Goal: Task Accomplishment & Management: Manage account settings

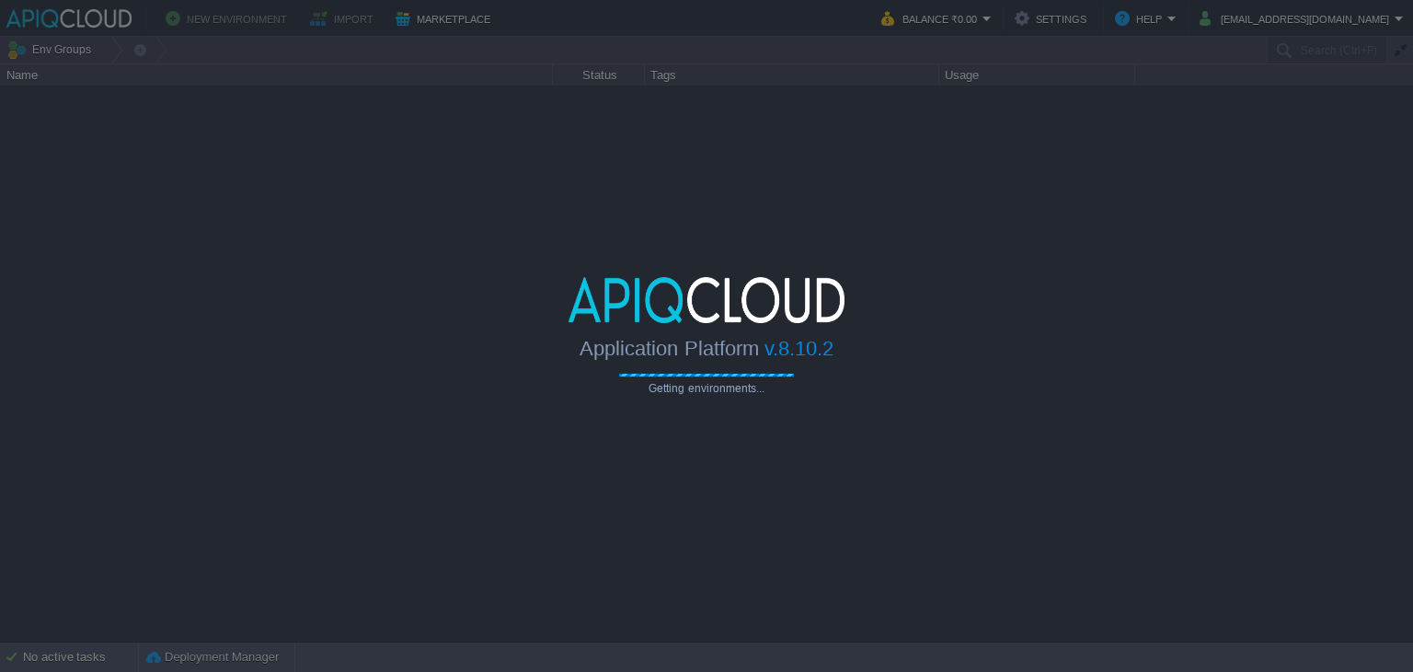
type input "Search (Ctrl+F)"
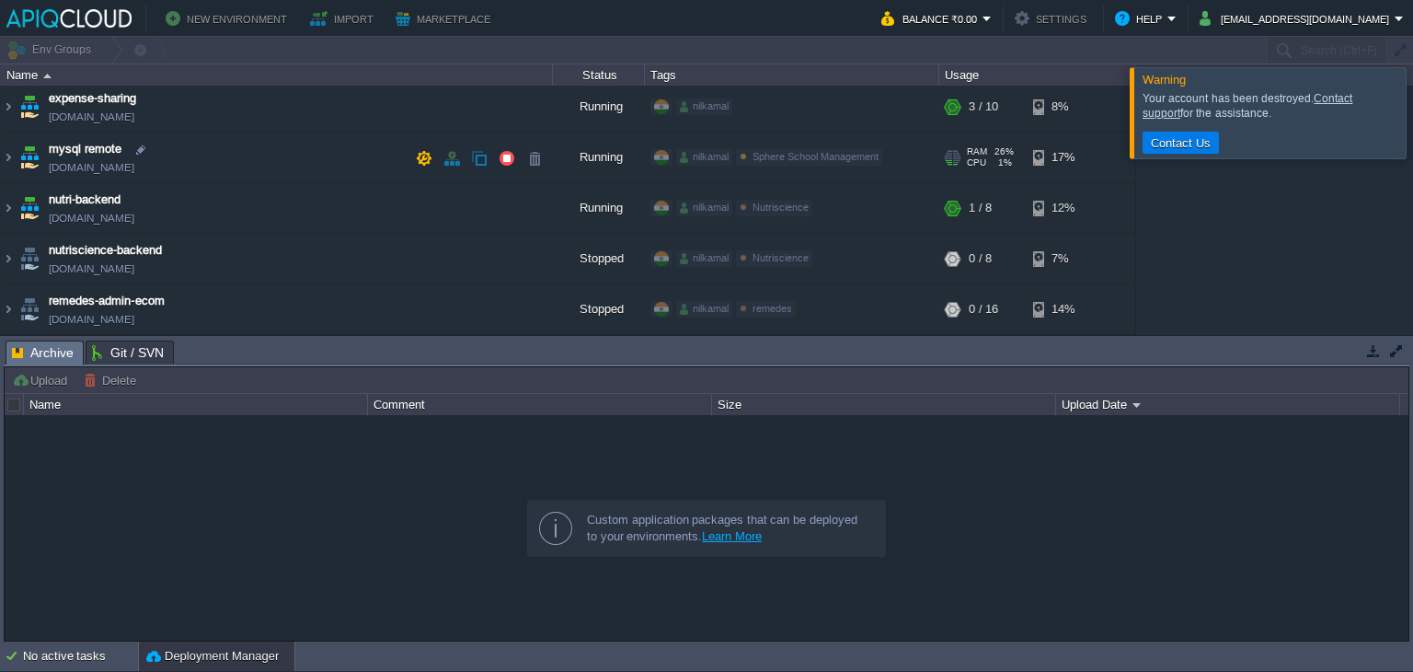
scroll to position [110, 0]
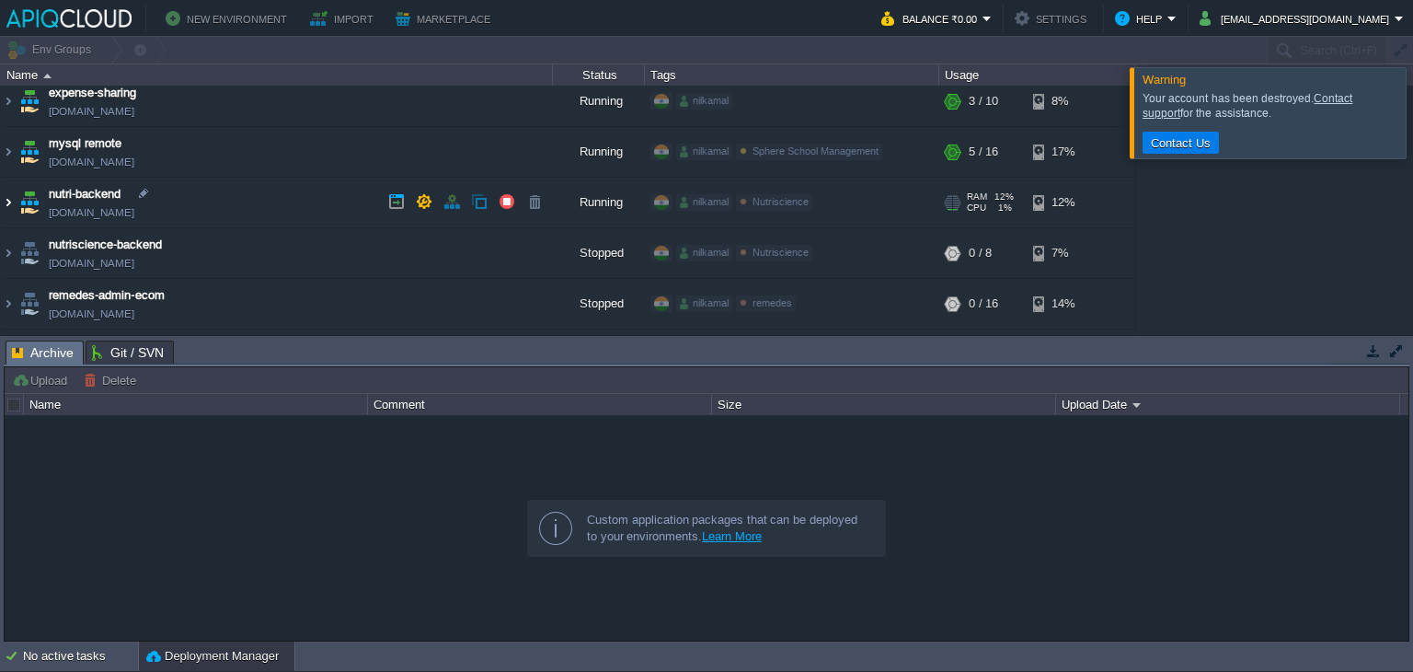
click at [15, 199] on img at bounding box center [8, 203] width 15 height 50
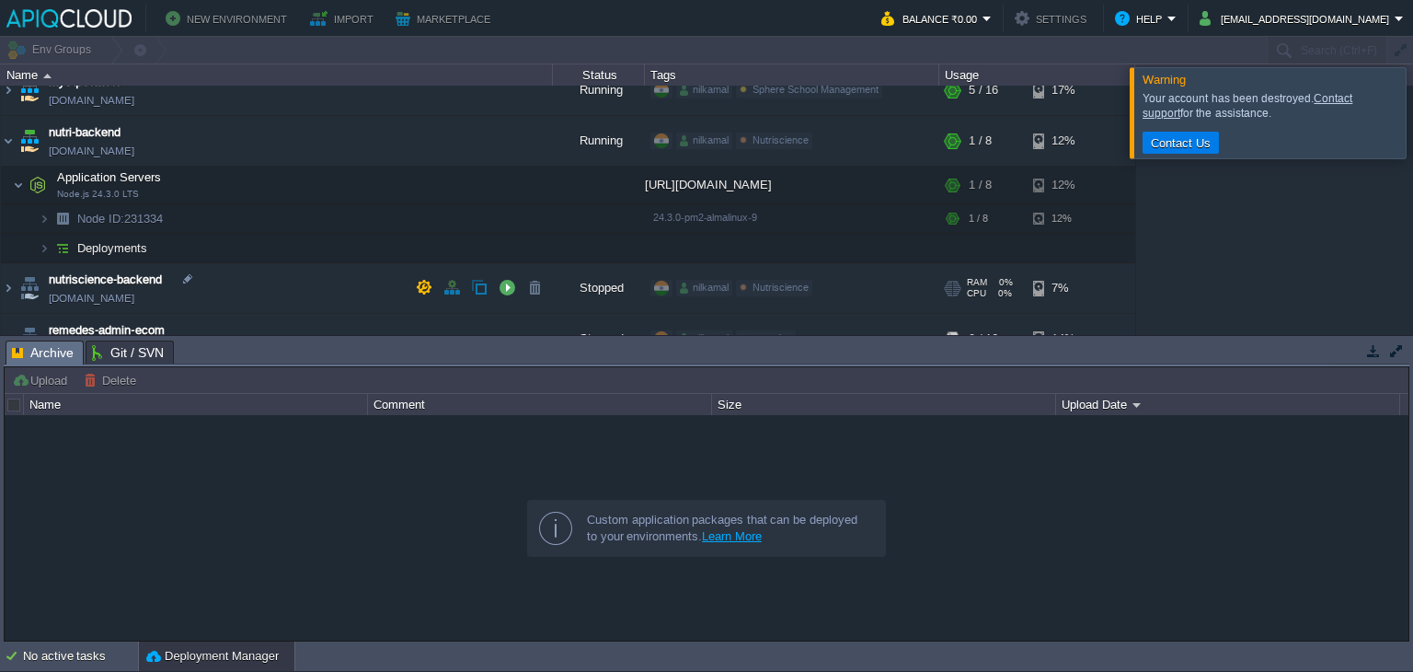
scroll to position [173, 0]
click at [61, 249] on img at bounding box center [63, 247] width 26 height 29
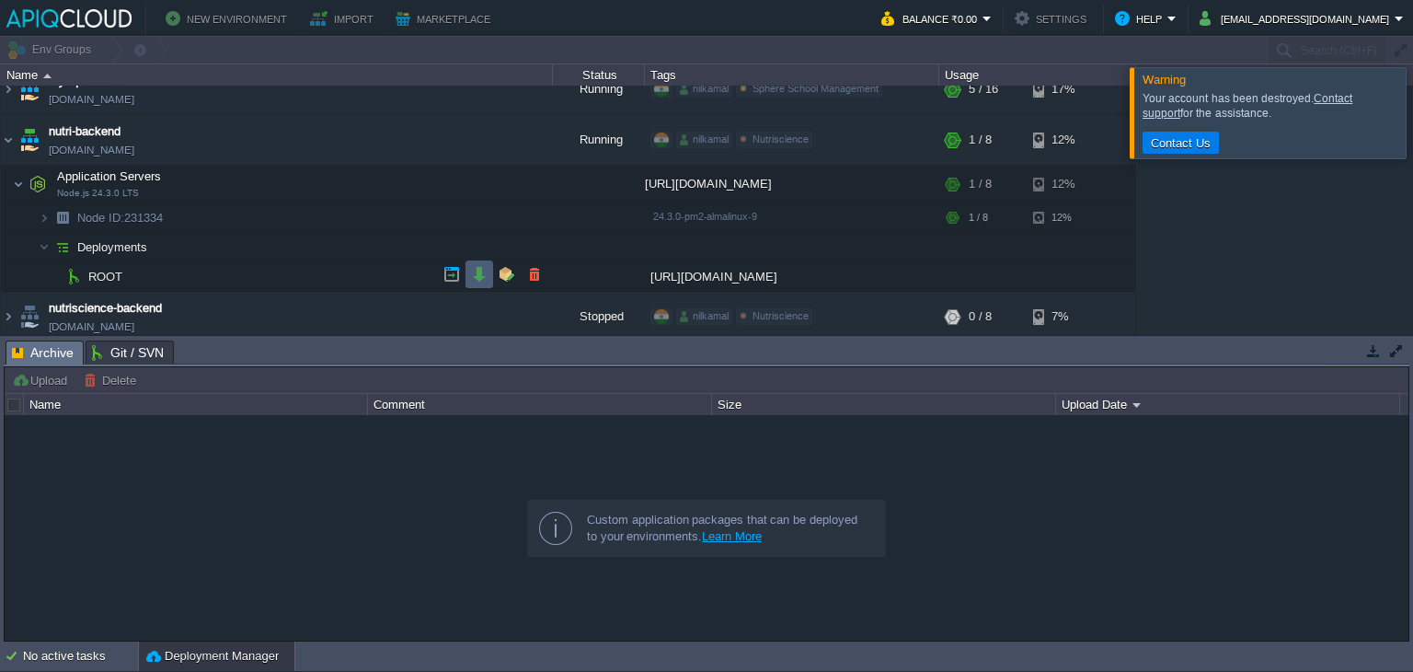
click at [476, 282] on td at bounding box center [480, 274] width 28 height 28
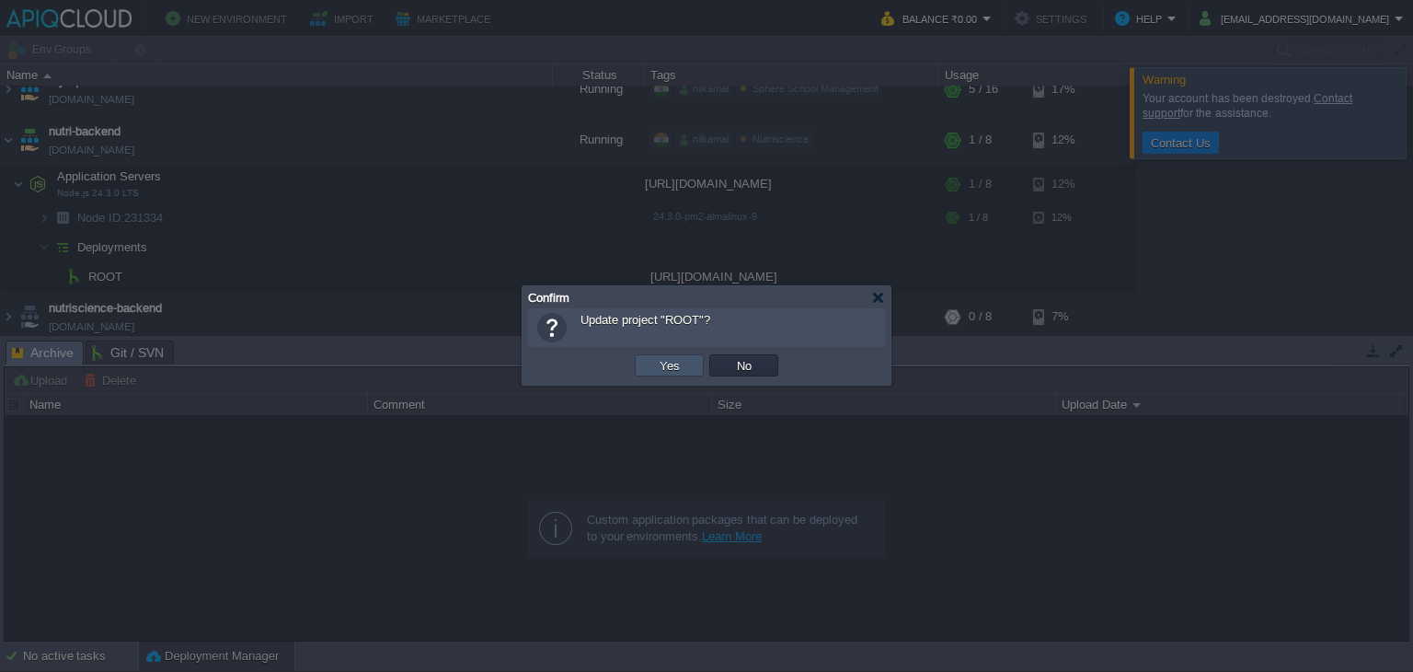
click at [659, 363] on button "Yes" at bounding box center [669, 365] width 31 height 17
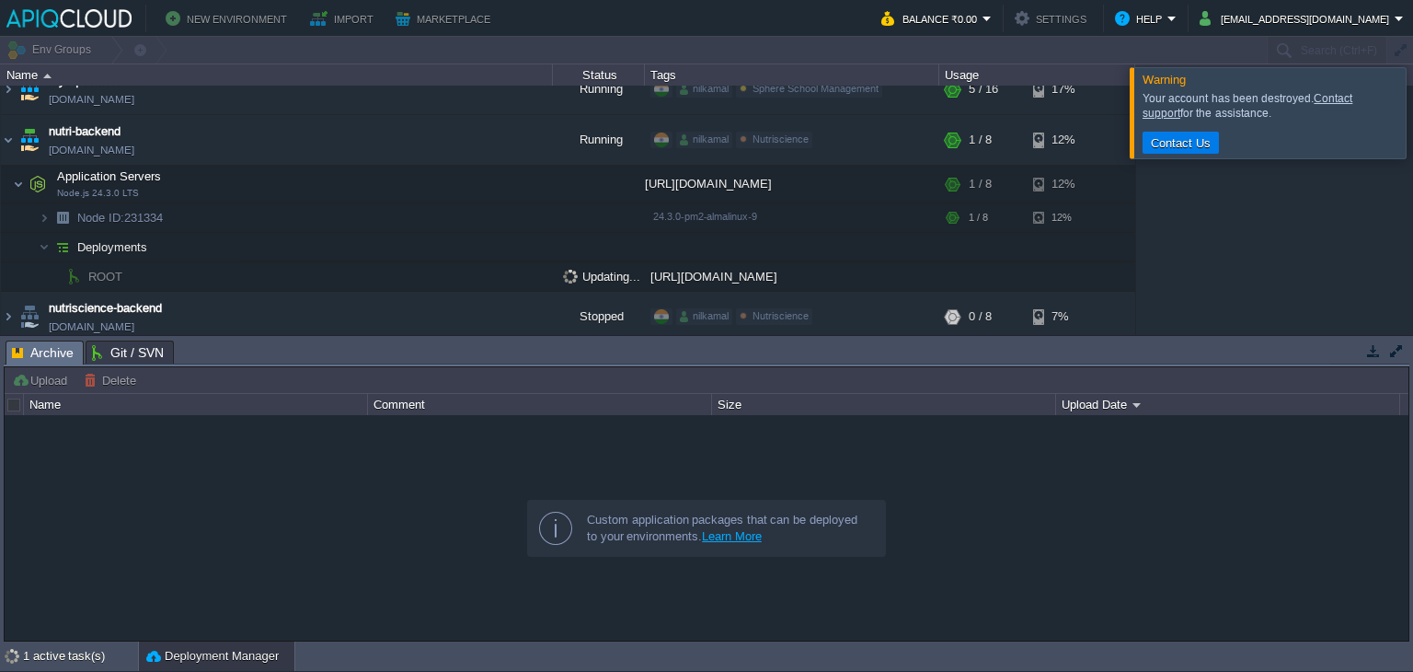
click at [1413, 122] on div at bounding box center [1436, 112] width 0 height 90
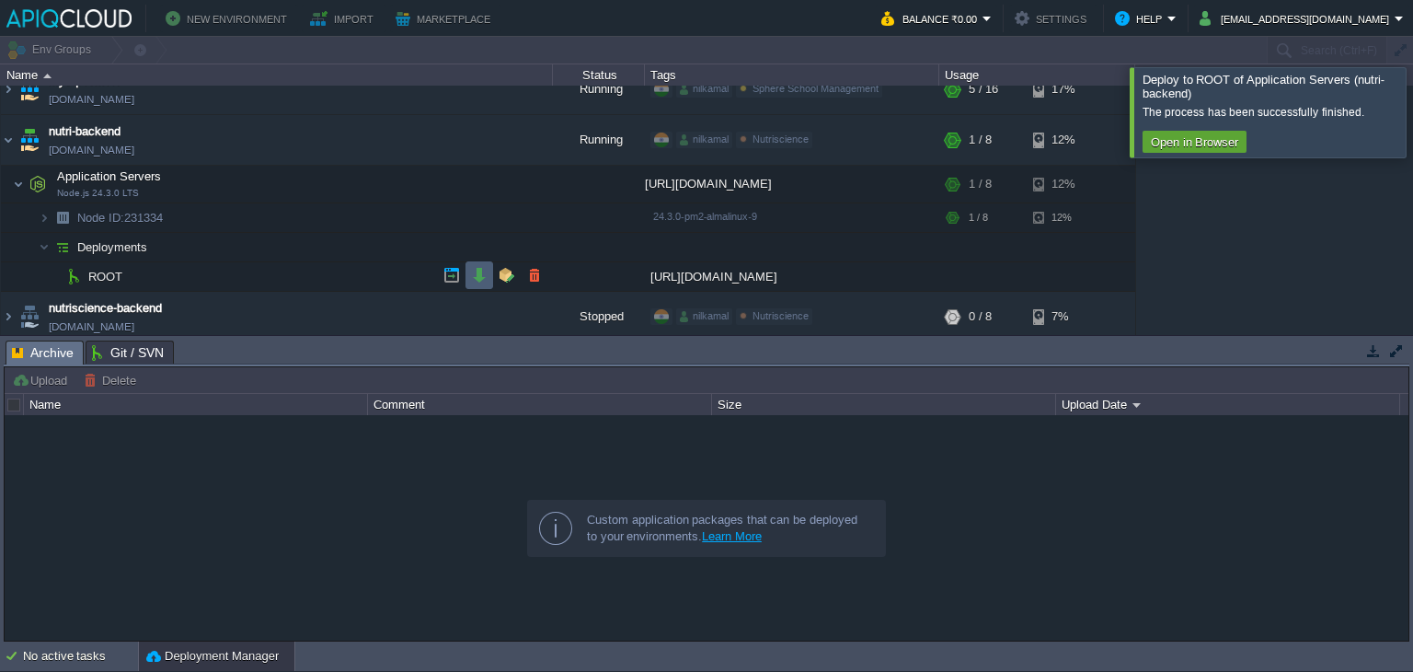
click at [467, 266] on td at bounding box center [480, 275] width 28 height 28
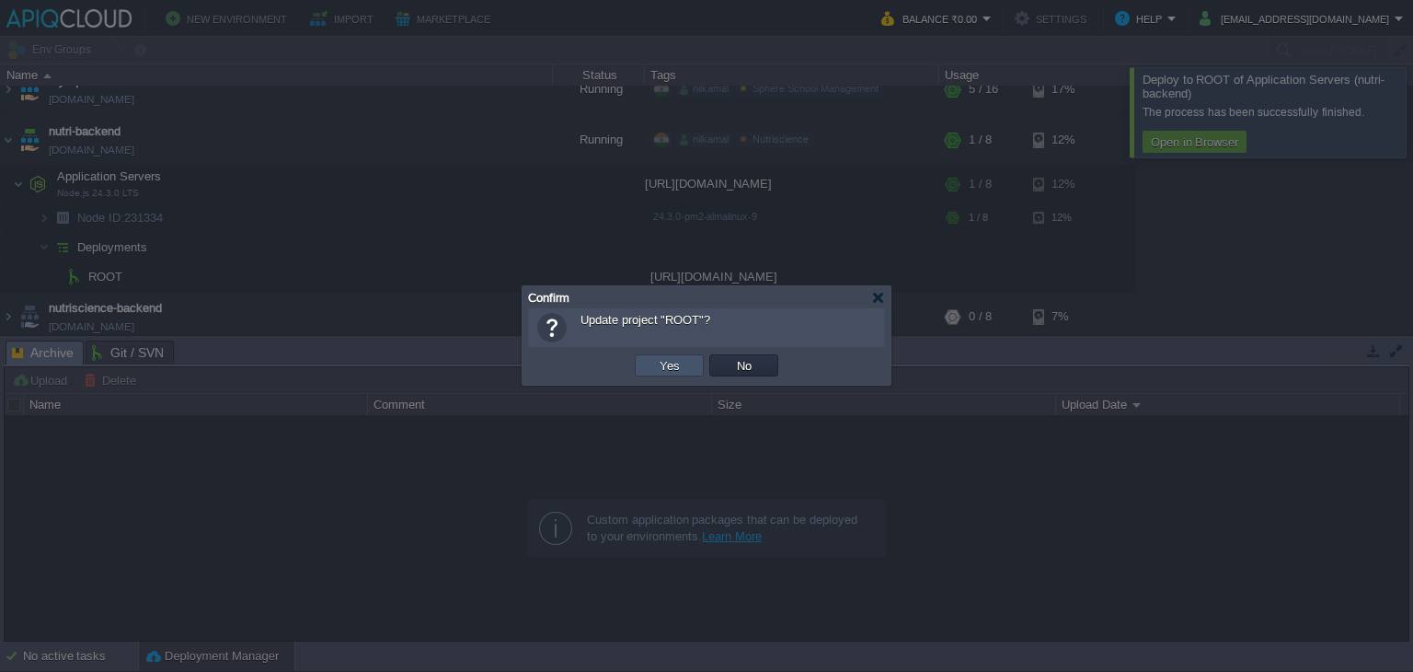
click at [656, 363] on button "Yes" at bounding box center [669, 365] width 31 height 17
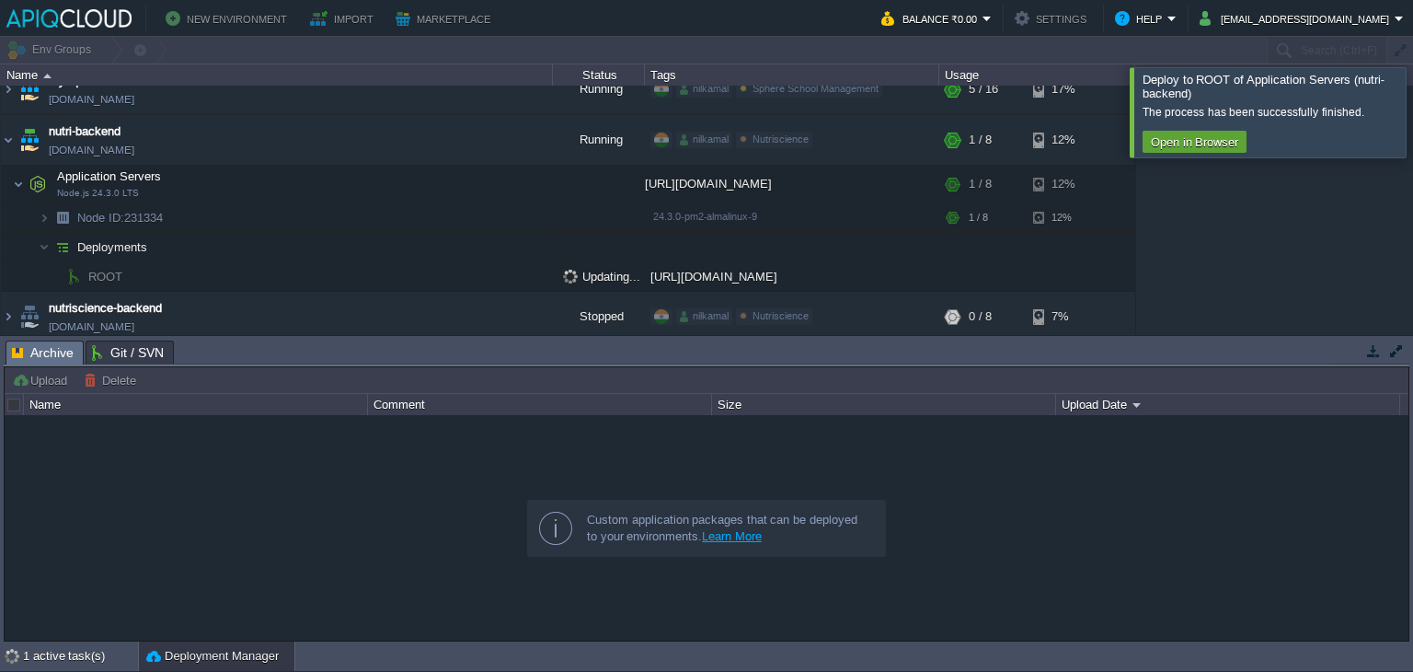
click at [1413, 108] on div at bounding box center [1436, 111] width 0 height 89
click at [1413, 98] on div at bounding box center [1436, 111] width 0 height 89
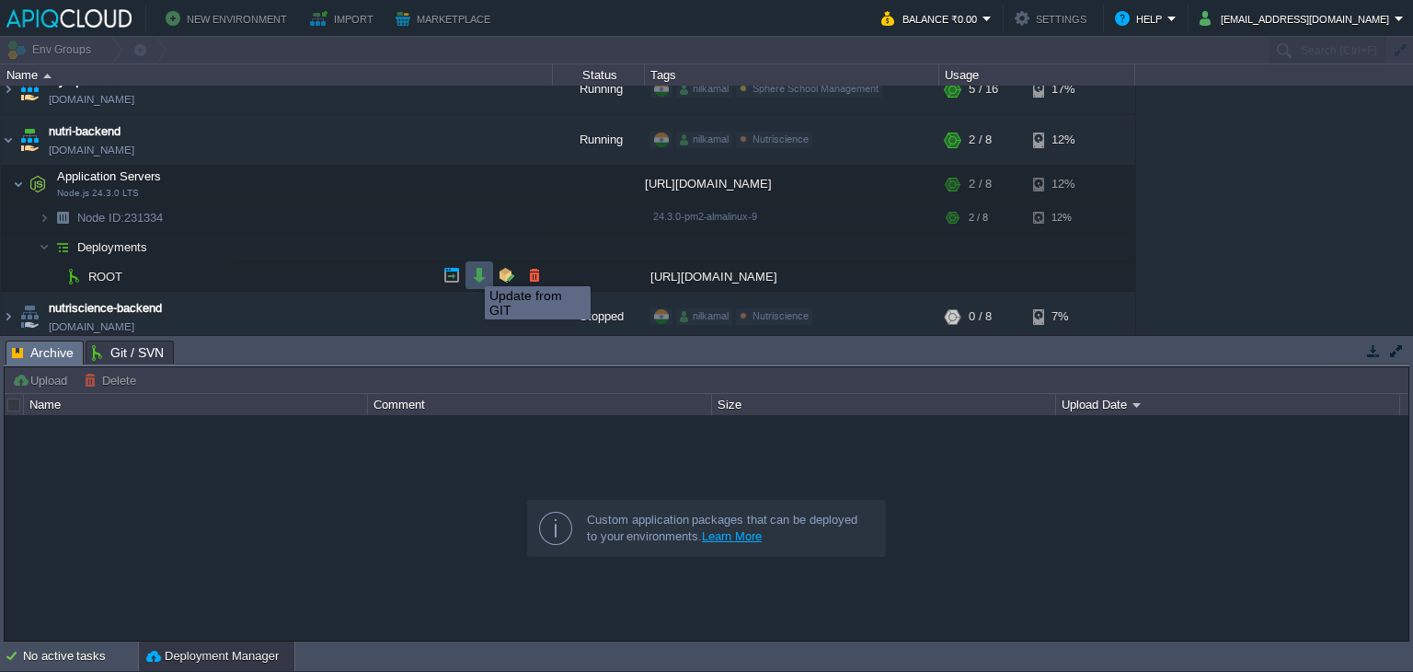
click at [471, 270] on button "button" at bounding box center [479, 275] width 17 height 17
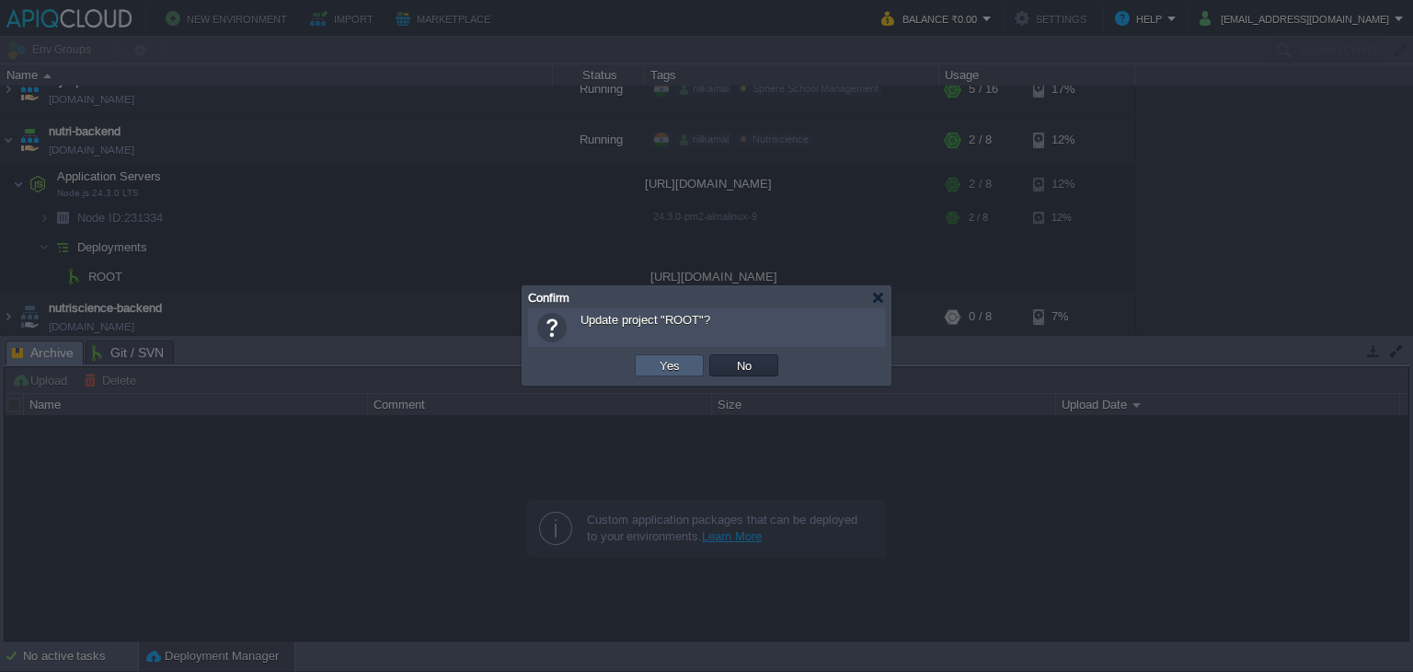
click at [666, 367] on button "Yes" at bounding box center [669, 365] width 31 height 17
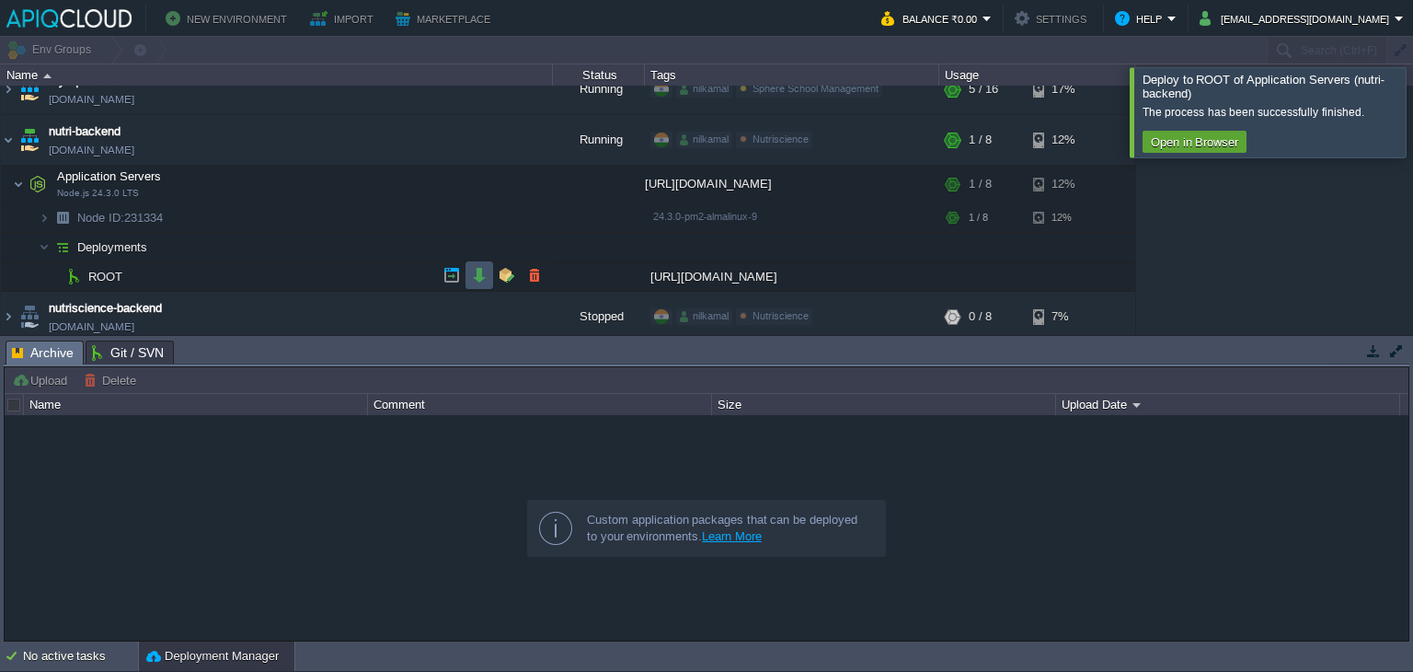
click at [479, 269] on button "button" at bounding box center [479, 275] width 17 height 17
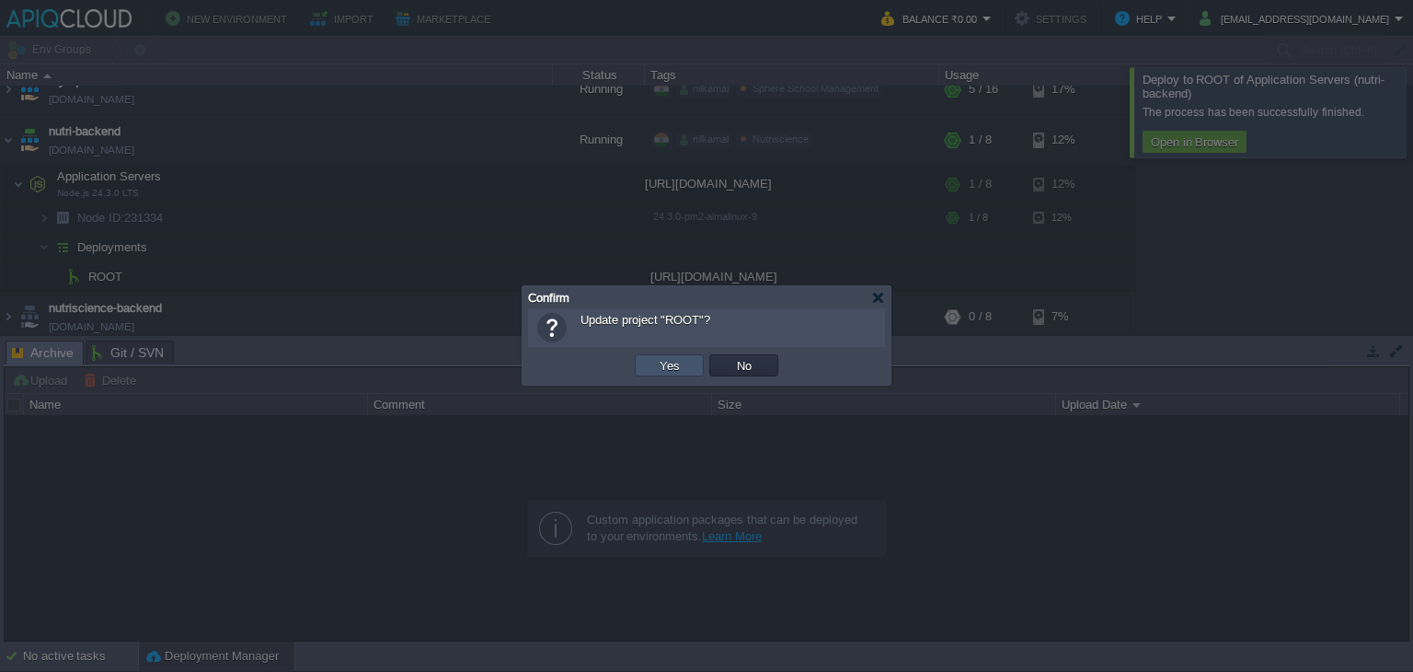
click at [679, 358] on button "Yes" at bounding box center [669, 365] width 31 height 17
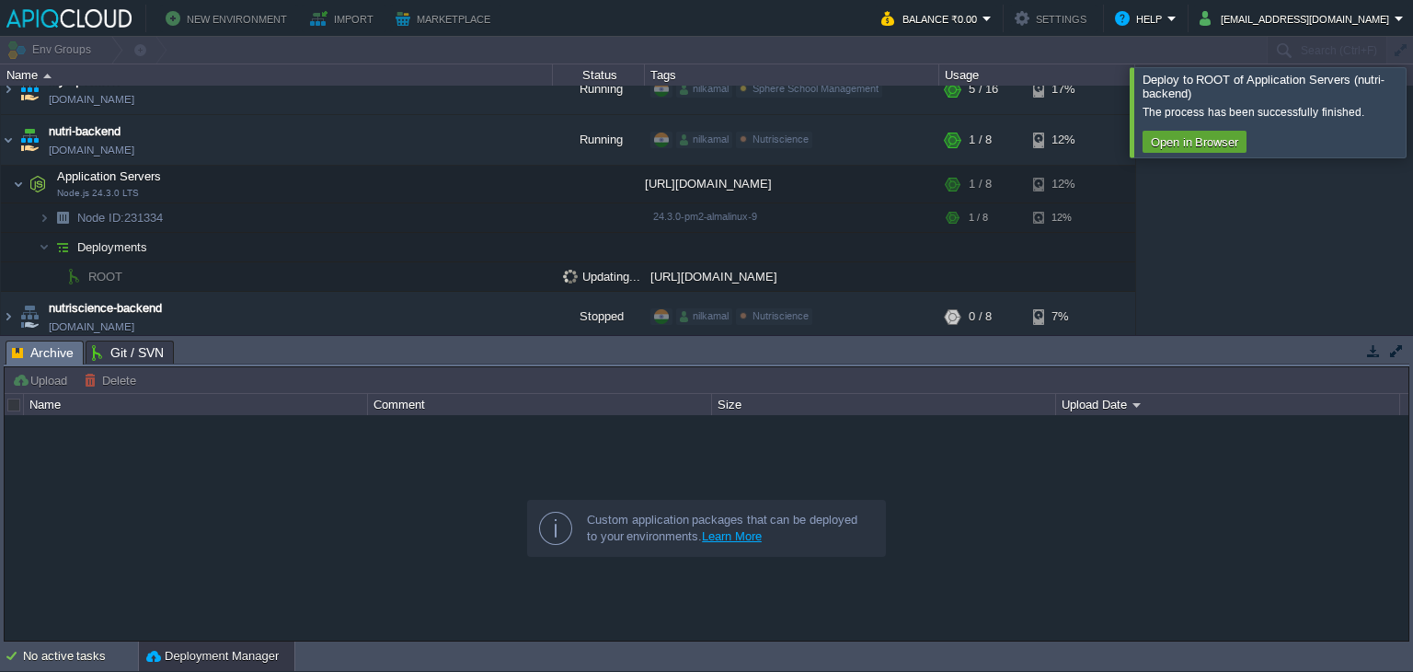
click at [1413, 110] on div at bounding box center [1436, 111] width 0 height 89
